Goal: Task Accomplishment & Management: Complete application form

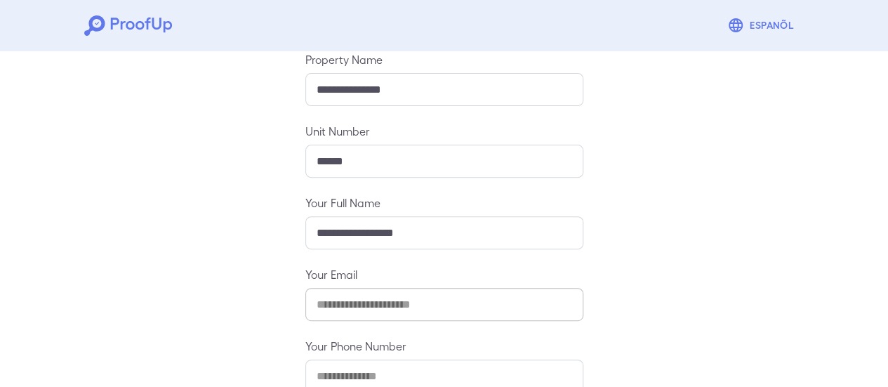
scroll to position [249, 0]
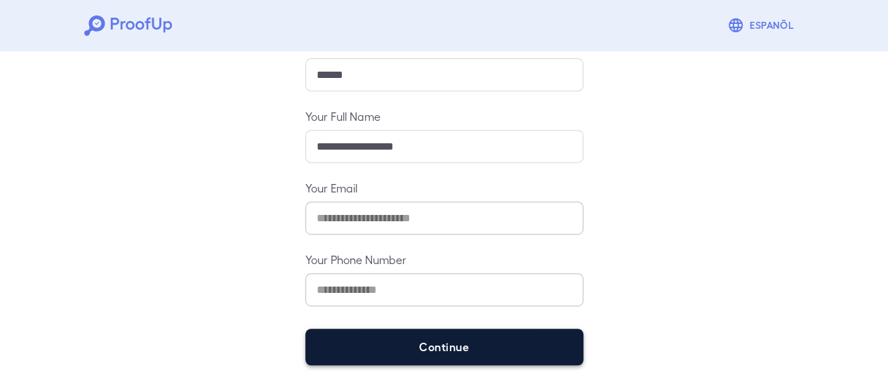
click at [478, 349] on button "Continue" at bounding box center [444, 347] width 278 height 37
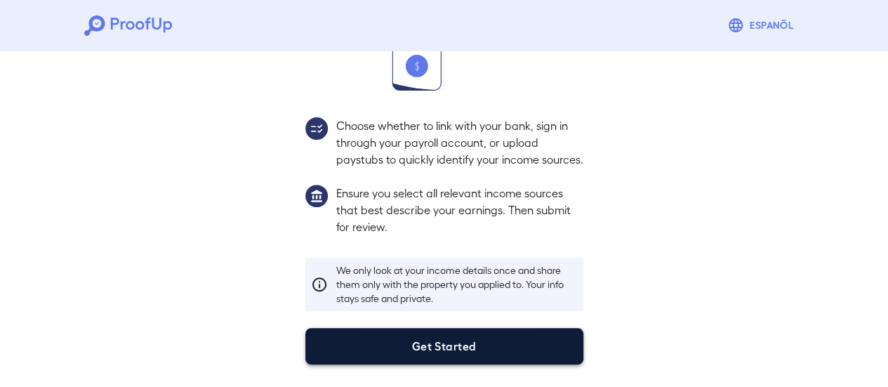
click at [455, 350] on button "Get Started" at bounding box center [444, 346] width 278 height 37
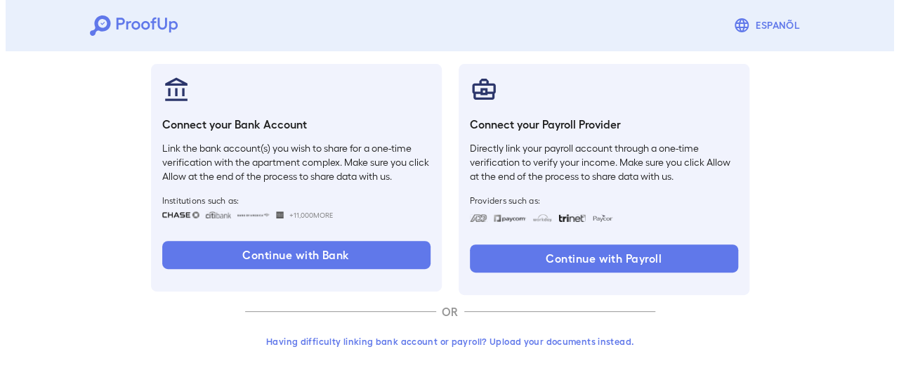
scroll to position [149, 0]
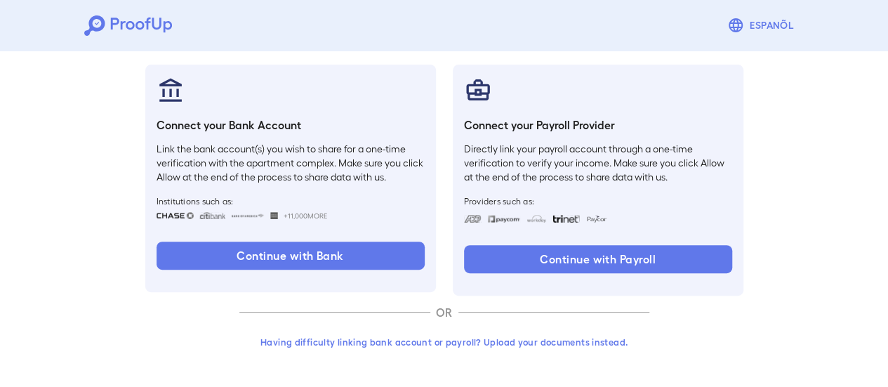
click at [418, 345] on button "Having difficulty linking bank account or payroll? Upload your documents instea…" at bounding box center [444, 341] width 410 height 25
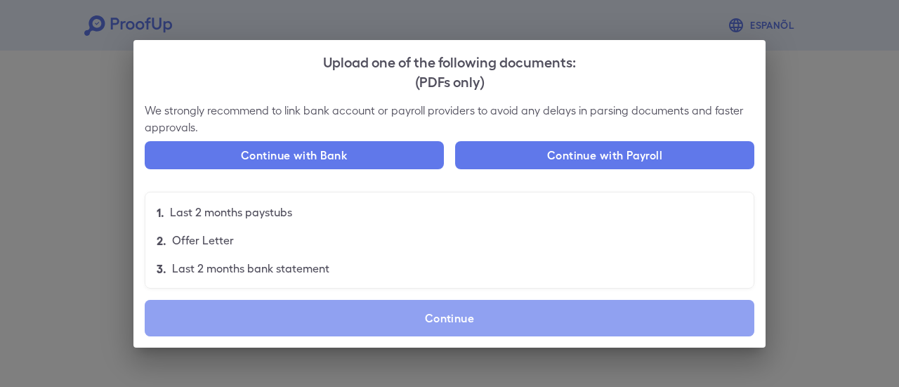
drag, startPoint x: 483, startPoint y: 317, endPoint x: 499, endPoint y: 249, distance: 70.7
click at [483, 317] on label "Continue" at bounding box center [449, 318] width 609 height 37
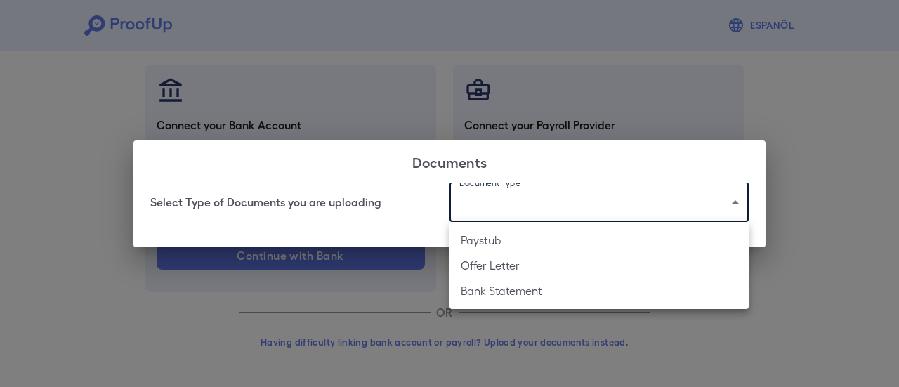
click at [510, 201] on body "Espanõl Go back How Would You Like to Verify Your Income? There are multiple wa…" at bounding box center [449, 119] width 899 height 536
click at [503, 286] on li "Bank Statement" at bounding box center [598, 290] width 299 height 25
type input "**********"
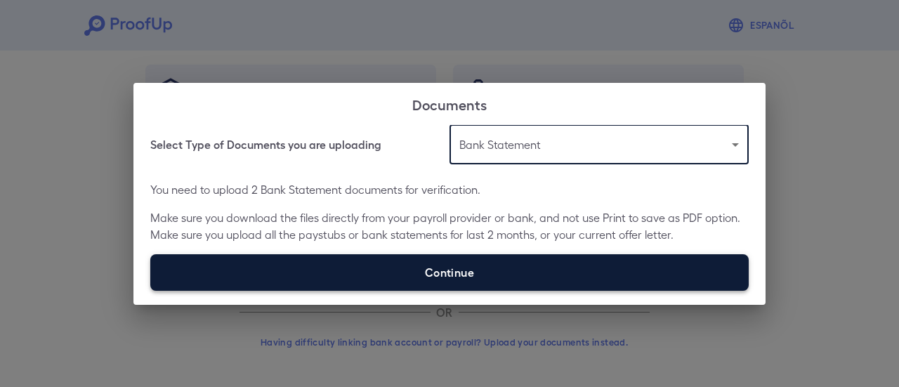
click at [452, 270] on label "Continue" at bounding box center [449, 272] width 598 height 37
click at [151, 290] on input "Continue" at bounding box center [150, 290] width 1 height 1
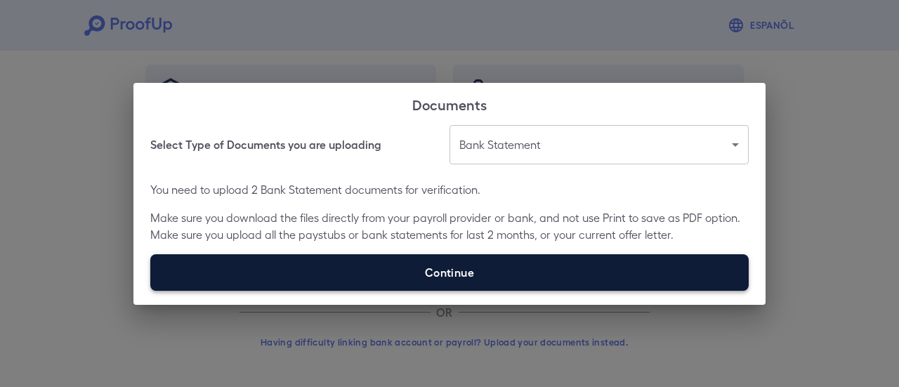
type input "**********"
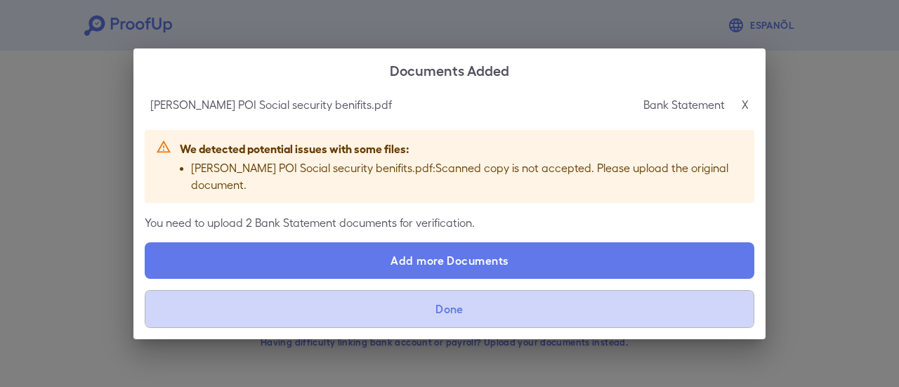
click at [539, 300] on button "Done" at bounding box center [449, 309] width 609 height 38
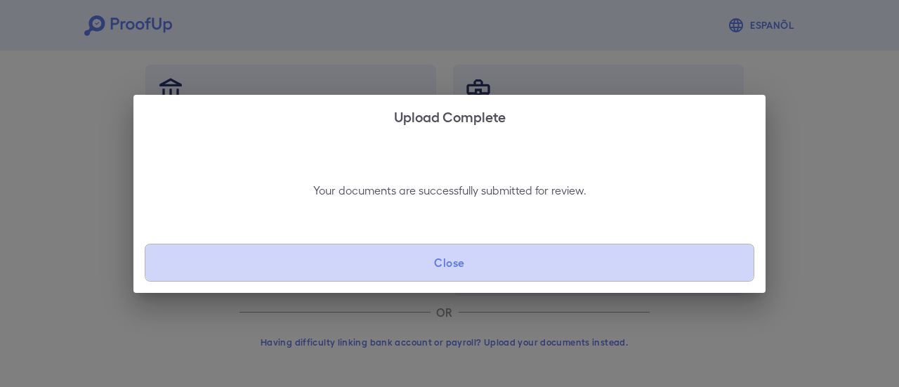
click at [515, 275] on button "Close" at bounding box center [449, 263] width 609 height 38
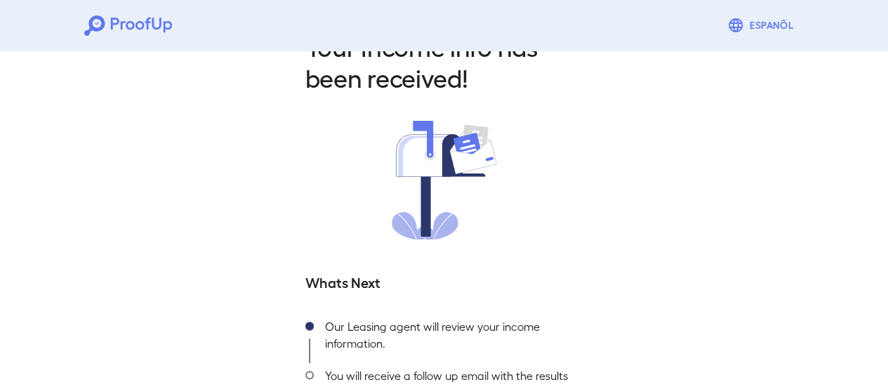
scroll to position [151, 0]
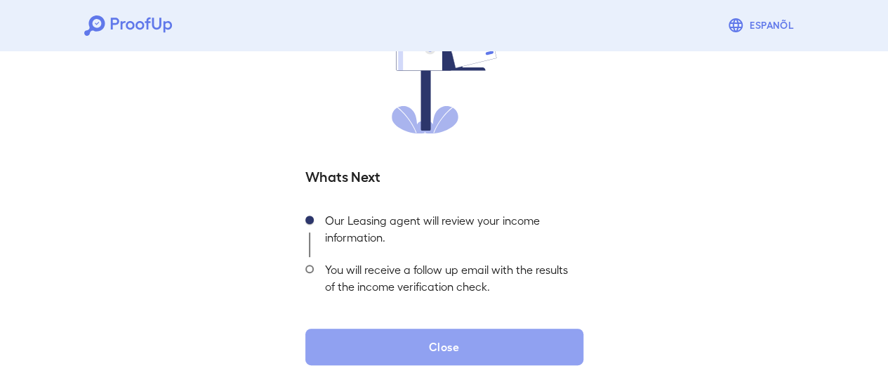
drag, startPoint x: 453, startPoint y: 342, endPoint x: 524, endPoint y: 6, distance: 343.7
click at [453, 338] on button "Close" at bounding box center [444, 347] width 278 height 37
